Goal: Task Accomplishment & Management: Manage account settings

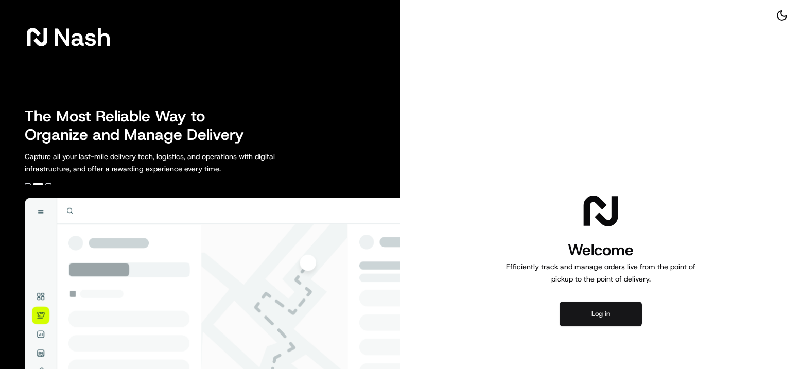
click at [594, 317] on button "Log in" at bounding box center [601, 314] width 82 height 25
